Goal: Information Seeking & Learning: Learn about a topic

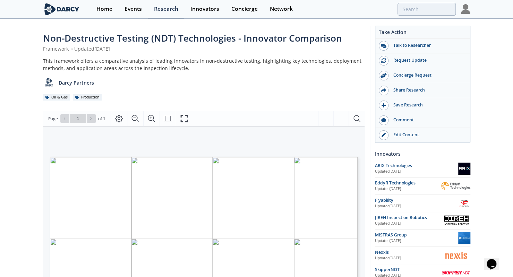
click at [18, 64] on div "Non-Destructive Testing (NDT) Technologies - Innovator Comparison Framework • U…" at bounding box center [256, 267] width 513 height 497
click at [197, 53] on div "Non-Destructive Testing (NDT) Technologies - Innovator Comparison Framework • U…" at bounding box center [204, 69] width 322 height 75
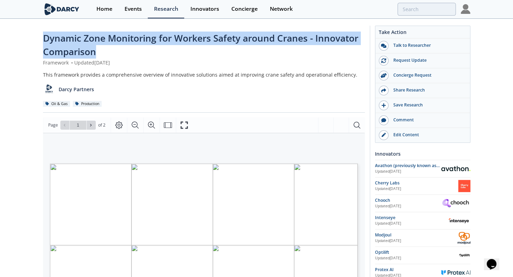
drag, startPoint x: 36, startPoint y: 35, endPoint x: 125, endPoint y: 50, distance: 90.7
click at [125, 50] on div "Dynamic Zone Monitoring for Workers Safety around Cranes - Innovator Comparison…" at bounding box center [256, 270] width 513 height 503
copy span "Dynamic Zone Monitoring for Workers Safety around Cranes - Innovator Comparison"
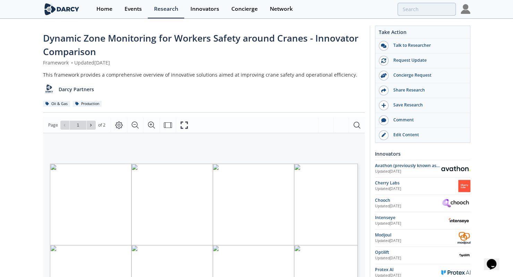
click at [12, 85] on div "Dynamic Zone Monitoring for Workers Safety around Cranes - Innovator Comparison…" at bounding box center [256, 270] width 513 height 503
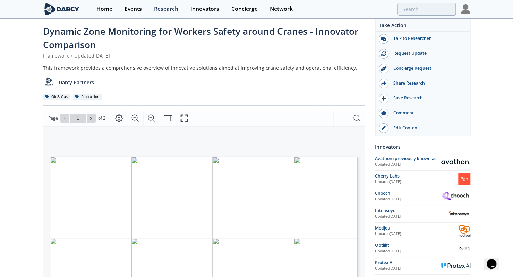
scroll to position [2, 0]
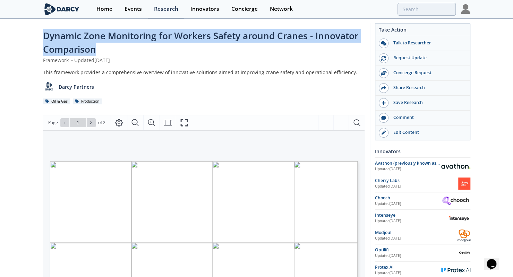
drag, startPoint x: 40, startPoint y: 35, endPoint x: 120, endPoint y: 50, distance: 81.2
click at [120, 50] on div "Dynamic Zone Monitoring for Workers Safety around Cranes - Innovator Comparison…" at bounding box center [256, 268] width 513 height 503
copy span "Dynamic Zone Monitoring for Workers Safety around Cranes - Innovator Comparison"
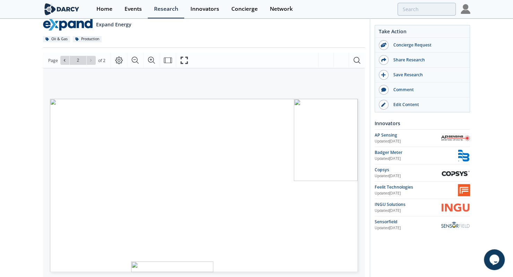
scroll to position [59, 0]
type input "1"
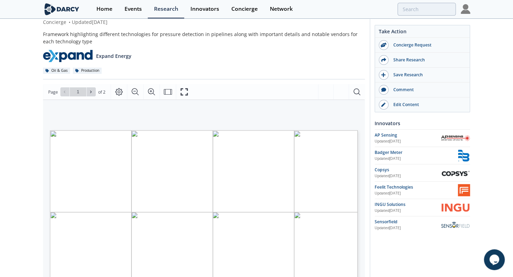
scroll to position [0, 0]
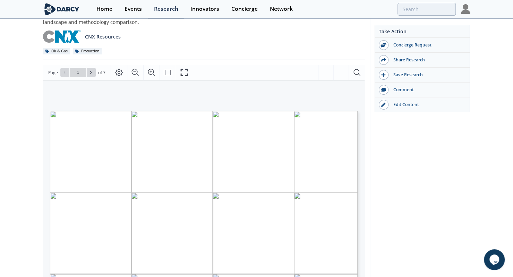
scroll to position [47, 0]
type input "2"
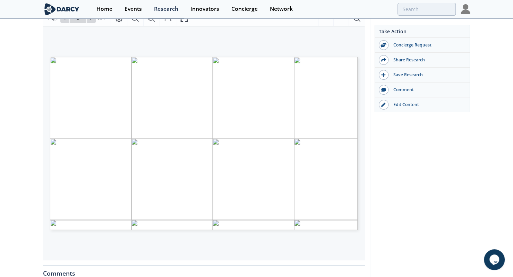
scroll to position [0, 0]
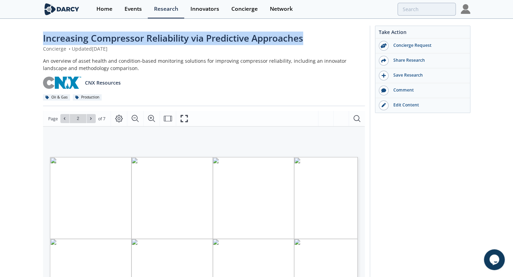
drag, startPoint x: 35, startPoint y: 39, endPoint x: 309, endPoint y: 19, distance: 274.6
click at [309, 19] on div "Increasing Compressor Reliability via Predictive Approaches Concierge • Updated…" at bounding box center [256, 267] width 513 height 497
copy span "Increasing Compressor Reliability via Predictive Approaches"
click at [18, 44] on div "Increasing Compressor Reliability via Predictive Approaches Concierge • Updated…" at bounding box center [256, 267] width 513 height 497
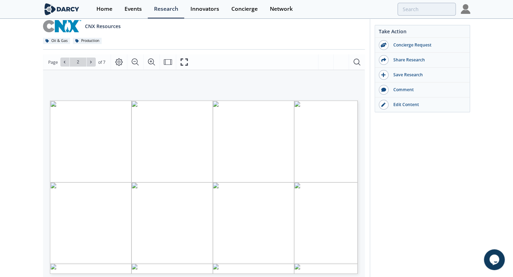
scroll to position [56, 0]
type input "7"
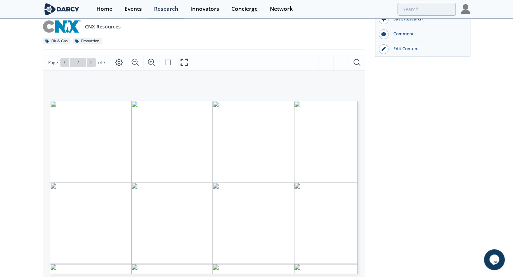
scroll to position [0, 0]
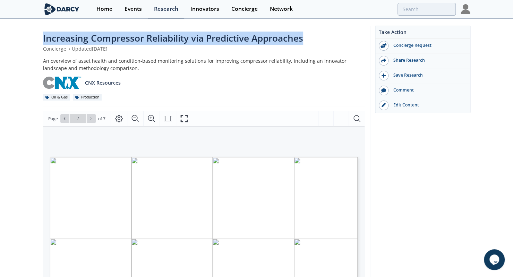
drag, startPoint x: 31, startPoint y: 39, endPoint x: 322, endPoint y: 34, distance: 290.9
click at [322, 34] on div "Increasing Compressor Reliability via Predictive Approaches Concierge • Updated…" at bounding box center [256, 267] width 513 height 497
copy span "Increasing Compressor Reliability via Predictive Approaches"
click at [407, 105] on div "Edit Content" at bounding box center [428, 105] width 78 height 6
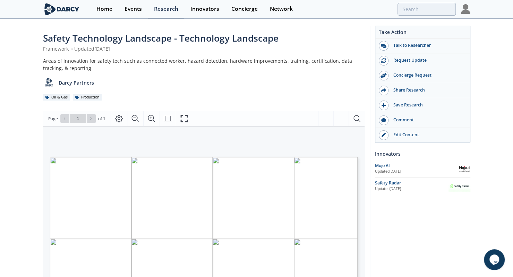
click at [17, 115] on div "Safety Technology Landscape - Technology Landscape Framework • Updated April 30…" at bounding box center [256, 267] width 513 height 497
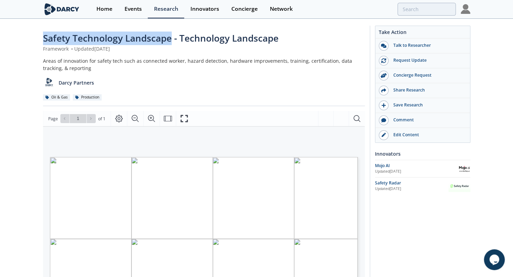
drag, startPoint x: 39, startPoint y: 42, endPoint x: 169, endPoint y: 40, distance: 130.5
click at [169, 40] on div "Safety Technology Landscape - Technology Landscape Framework • Updated April 30…" at bounding box center [256, 267] width 513 height 497
copy span "Safety Technology Landscape"
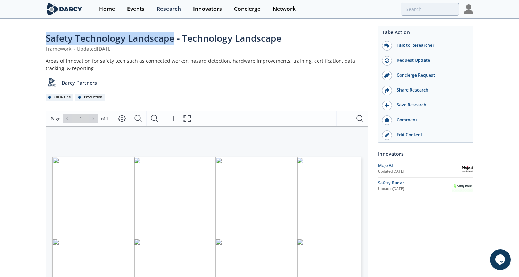
copy span "Safety Technology Landscape"
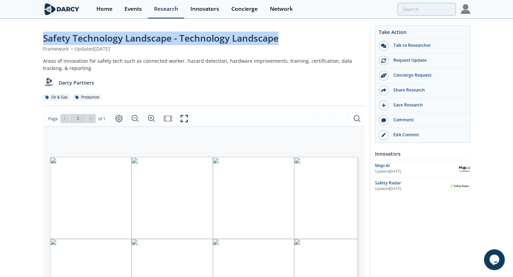
copy span "Safety Technology Landscape - Technology Landscape"
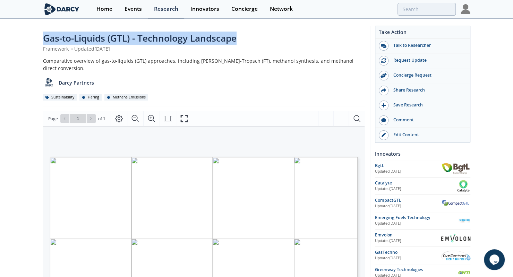
drag, startPoint x: 40, startPoint y: 39, endPoint x: 259, endPoint y: 43, distance: 219.4
click at [259, 43] on div "Gas-to-Liquids (GTL) - Technology Landscape Framework • Updated June 3, 2025 Co…" at bounding box center [256, 267] width 513 height 497
copy span "Gas-to-Liquids (GTL) - Technology Landscape"
click at [259, 43] on div "Gas-to-Liquids (GTL) - Technology Landscape" at bounding box center [204, 39] width 322 height 14
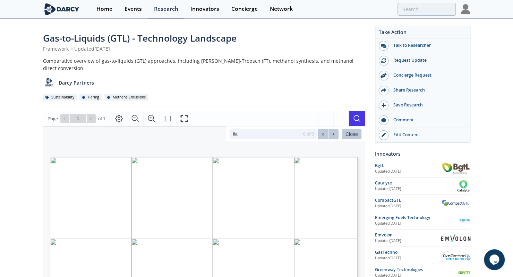
type input "flar"
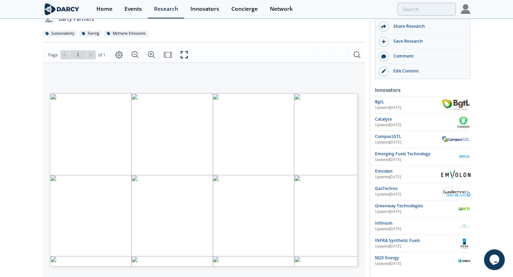
scroll to position [64, 0]
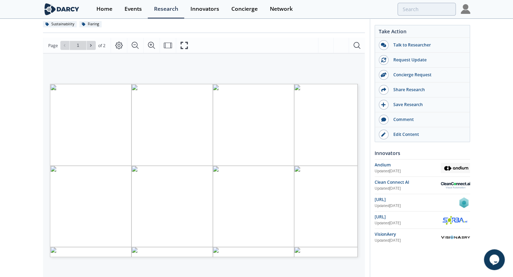
scroll to position [73, 0]
type input "1"
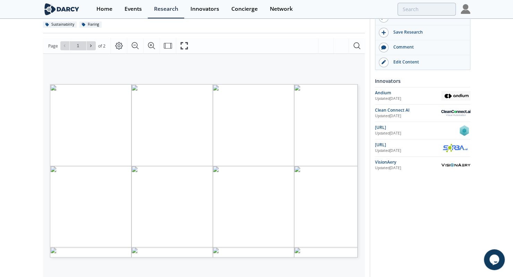
scroll to position [0, 0]
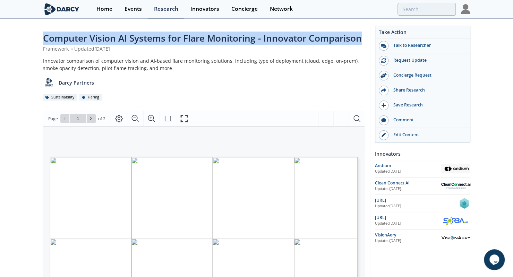
drag, startPoint x: 36, startPoint y: 34, endPoint x: 364, endPoint y: 34, distance: 328.0
click at [364, 34] on div "Computer Vision AI Systems for Flare Monitoring - Innovator Comparison Framewor…" at bounding box center [256, 267] width 513 height 497
copy span "Computer Vision AI Systems for Flare Monitoring - Innovator Comparison"
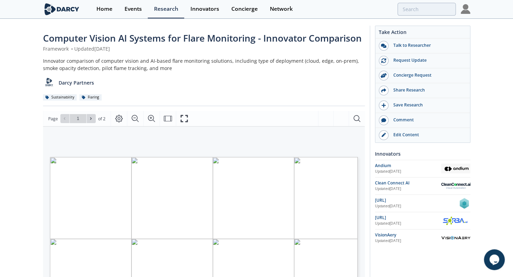
click at [3, 95] on div "Computer Vision AI Systems for Flare Monitoring - Innovator Comparison Framewor…" at bounding box center [256, 267] width 513 height 497
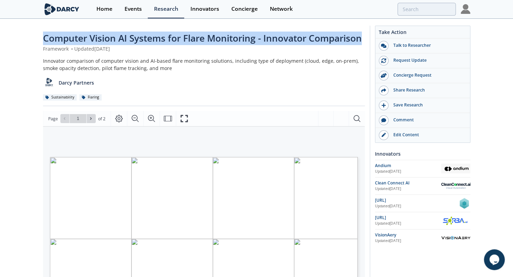
drag, startPoint x: 43, startPoint y: 37, endPoint x: 366, endPoint y: 32, distance: 322.5
click at [366, 32] on div "Computer Vision AI Systems for Flare Monitoring - Innovator Comparison Framewor…" at bounding box center [257, 262] width 428 height 487
copy span "Computer Vision AI Systems for Flare Monitoring - Innovator Comparison"
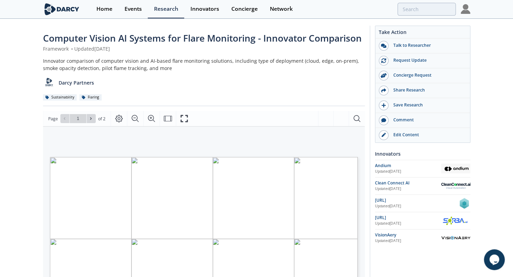
click at [26, 192] on div "Computer Vision AI Systems for Flare Monitoring - Innovator Comparison Framewor…" at bounding box center [256, 267] width 513 height 497
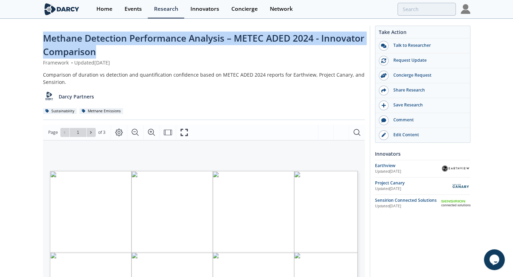
drag, startPoint x: 30, startPoint y: 39, endPoint x: 112, endPoint y: 50, distance: 83.4
click at [112, 50] on div "Methane Detection Performance Analysis – METEC ADED 2024 - Innovator Comparison…" at bounding box center [256, 274] width 513 height 511
copy span "Methane Detection Performance Analysis – METEC ADED 2024 - Innovator Comparison"
click at [427, 133] on div "Edit Content" at bounding box center [428, 135] width 78 height 6
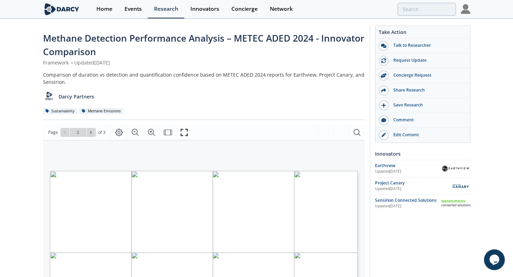
click at [0, 132] on div "Methane Detection Performance Analysis – METEC ADED 2024 - Innovator Comparison…" at bounding box center [256, 274] width 513 height 511
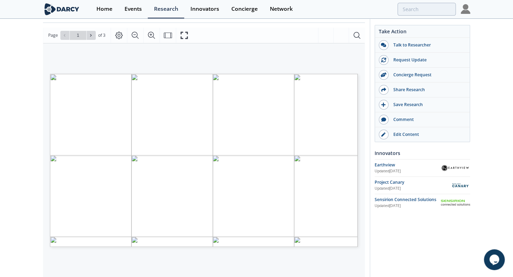
scroll to position [99, 0]
type input "1"
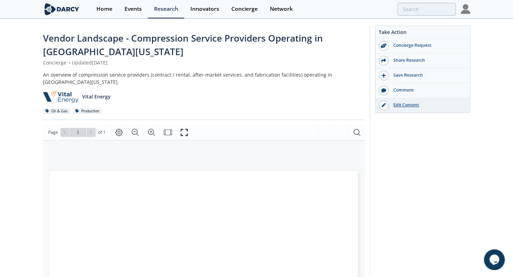
click at [406, 105] on div "Edit Content" at bounding box center [428, 105] width 78 height 6
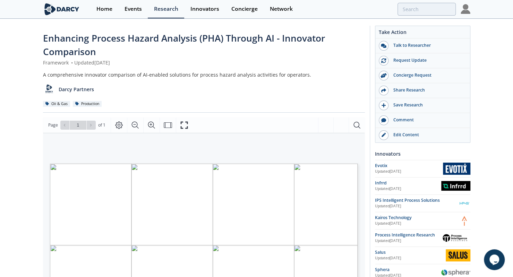
click at [0, 96] on div "Enhancing Process Hazard Analysis (PHA) Through AI - Innovator Comparison Frame…" at bounding box center [256, 270] width 513 height 503
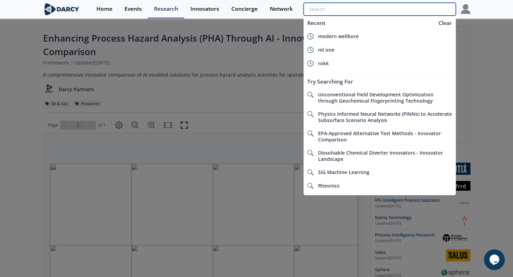
click at [410, 8] on input "search" at bounding box center [380, 9] width 152 height 13
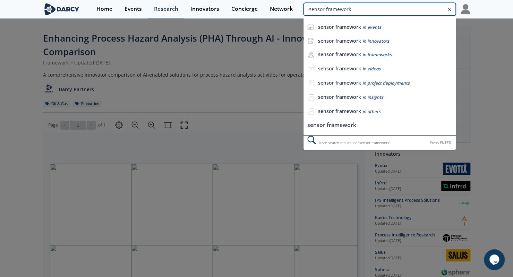
type input "sensor framework"
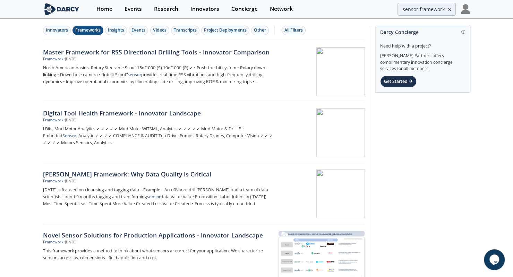
click at [91, 29] on div "Frameworks" at bounding box center [87, 30] width 25 height 6
click at [296, 29] on div "All Filters" at bounding box center [294, 30] width 18 height 6
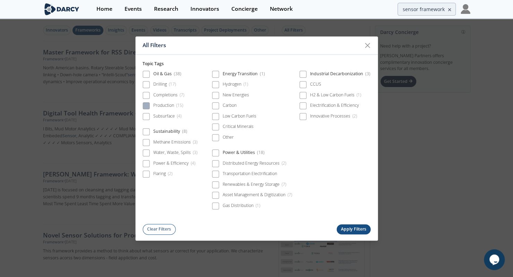
click at [164, 108] on div "Production ( 15 )" at bounding box center [168, 106] width 30 height 6
click at [351, 229] on button "Apply Filters" at bounding box center [354, 230] width 34 height 10
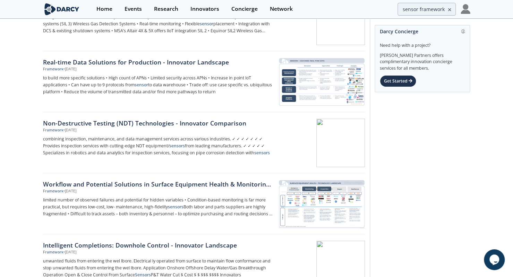
scroll to position [301, 0]
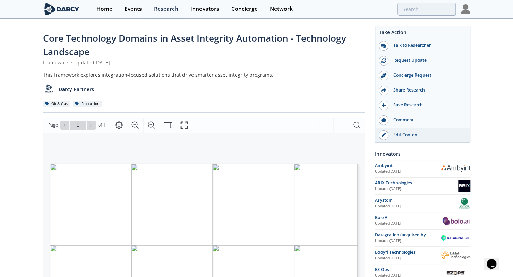
click at [408, 135] on div "Edit Content" at bounding box center [428, 135] width 78 height 6
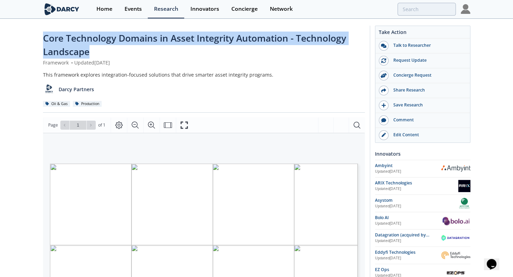
drag, startPoint x: 31, startPoint y: 36, endPoint x: 102, endPoint y: 57, distance: 73.3
click at [102, 57] on div "Core Technology Domains in Asset Integrity Automation - Technology Landscape Fr…" at bounding box center [256, 270] width 513 height 503
copy span "Core Technology Domains in Asset Integrity Automation - Technology Landscape"
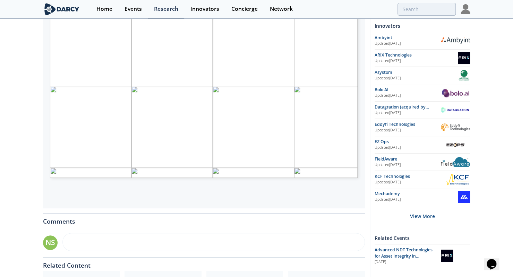
scroll to position [159, 0]
click at [396, 254] on span "Advanced NDT Technologies for Asset Integrity in Challenging Environments" at bounding box center [404, 256] width 58 height 19
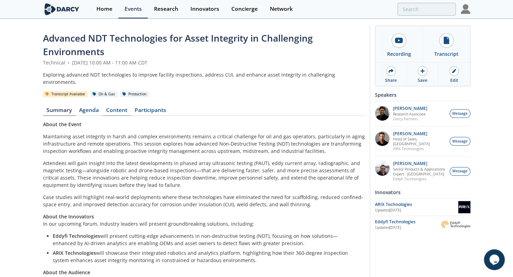
click at [117, 108] on link "Content" at bounding box center [117, 112] width 28 height 8
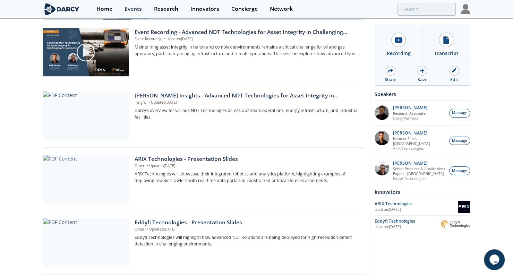
scroll to position [98, 0]
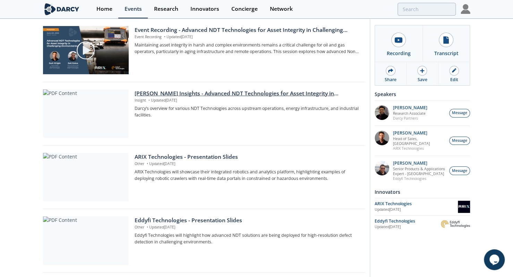
click at [228, 98] on p "Insight • Updated [DATE]" at bounding box center [247, 101] width 225 height 6
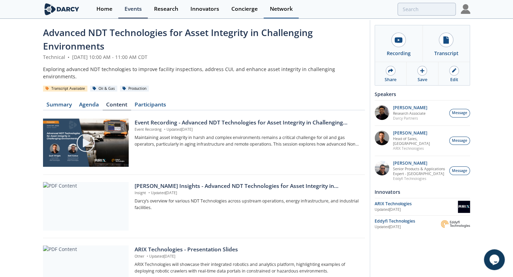
scroll to position [3, 0]
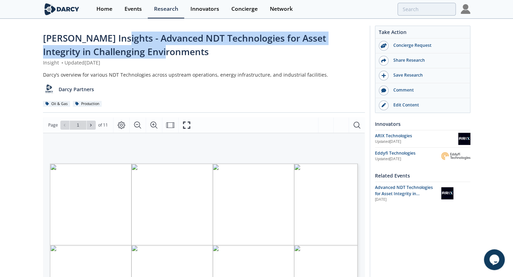
drag, startPoint x: 114, startPoint y: 38, endPoint x: 176, endPoint y: 58, distance: 65.3
click at [176, 58] on div "[PERSON_NAME] Insights - Advanced NDT Technologies for Asset Integrity in Chall…" at bounding box center [204, 45] width 322 height 27
copy span "Advanced NDT Technologies for Asset Integrity in Challenging Environments"
drag, startPoint x: 39, startPoint y: 36, endPoint x: 164, endPoint y: 51, distance: 126.2
click at [164, 51] on div "[PERSON_NAME] Insights - Advanced NDT Technologies for Asset Integrity in Chall…" at bounding box center [256, 270] width 513 height 503
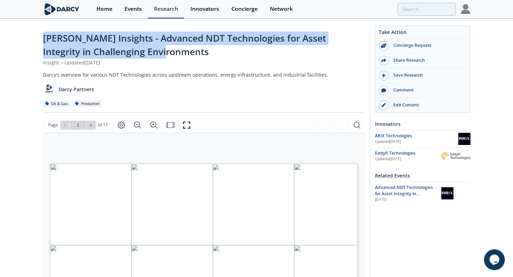
copy span "[PERSON_NAME] Insights - Advanced NDT Technologies for Asset Integrity in Chall…"
click at [418, 102] on div "Edit Content" at bounding box center [428, 105] width 78 height 6
